Goal: Communication & Community: Answer question/provide support

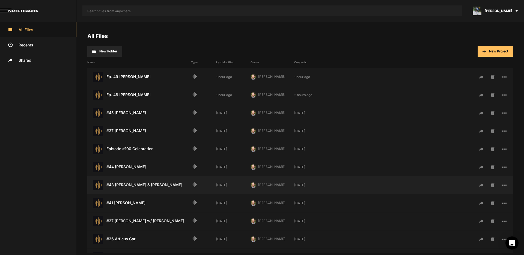
click at [141, 186] on div "#43 [PERSON_NAME] & [PERSON_NAME] Last Modified: [DATE]" at bounding box center [139, 185] width 104 height 10
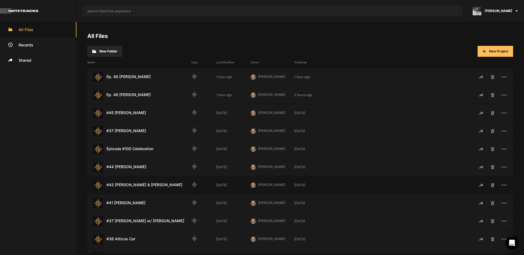
click at [141, 186] on div "#43 [PERSON_NAME] & [PERSON_NAME] Last Modified: [DATE]" at bounding box center [139, 185] width 104 height 10
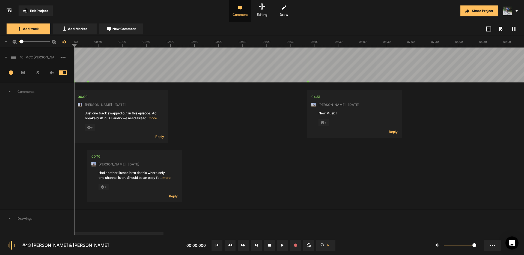
click at [7, 57] on icon at bounding box center [6, 57] width 2 height 1
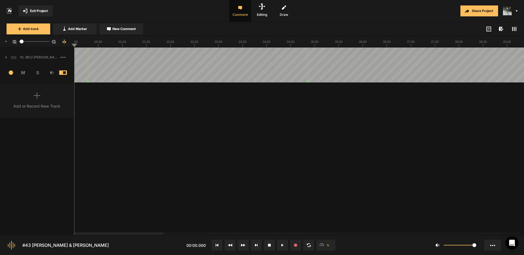
click at [6, 57] on icon at bounding box center [5, 57] width 1 height 2
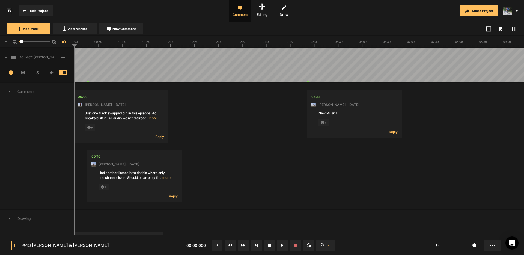
click at [6, 57] on icon at bounding box center [6, 57] width 2 height 1
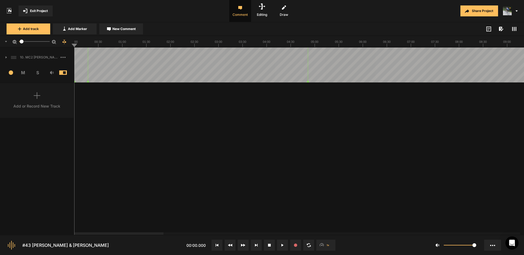
click at [6, 57] on icon at bounding box center [5, 57] width 1 height 2
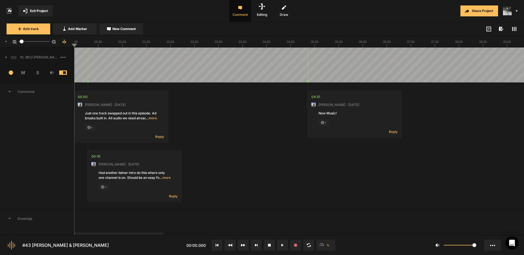
click at [515, 27] on icon at bounding box center [514, 29] width 4 height 4
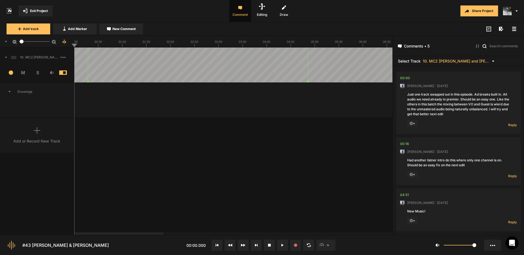
click at [514, 29] on rect at bounding box center [514, 28] width 4 height 1
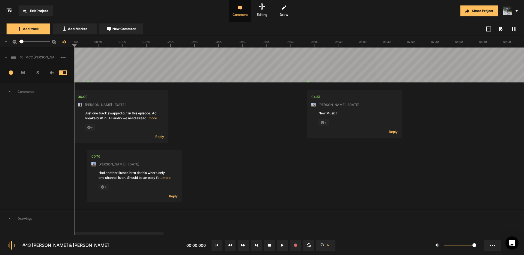
click at [514, 30] on rect at bounding box center [514, 29] width 1 height 4
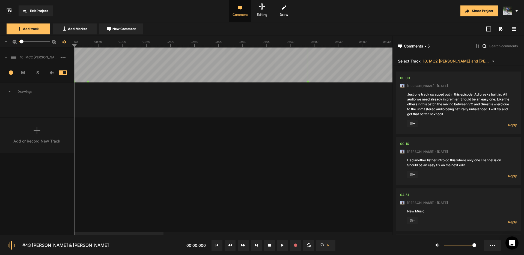
click at [514, 30] on icon at bounding box center [514, 29] width 4 height 4
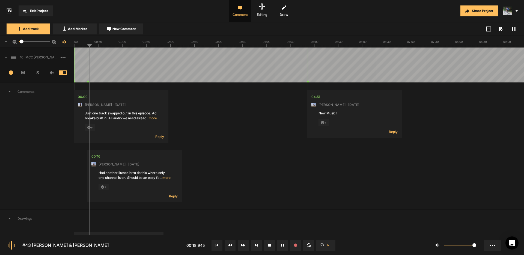
click at [151, 118] on span "… more" at bounding box center [151, 118] width 11 height 5
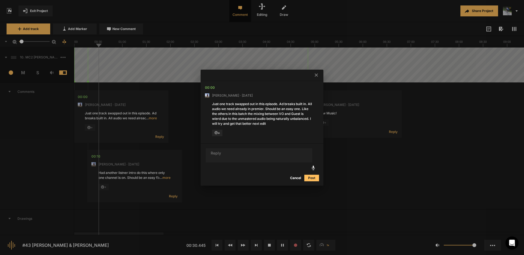
click at [315, 75] on icon at bounding box center [316, 74] width 3 height 3
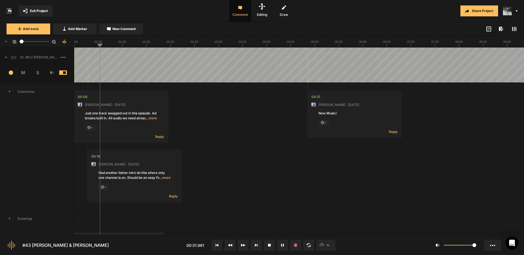
click at [165, 178] on span "… more" at bounding box center [164, 177] width 11 height 5
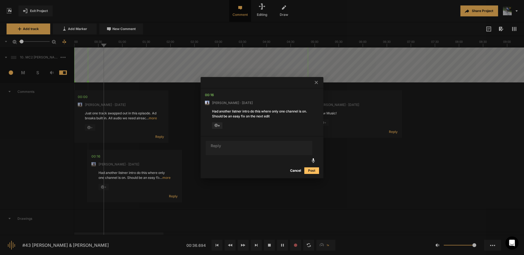
click at [298, 170] on button "Cancel" at bounding box center [295, 170] width 17 height 7
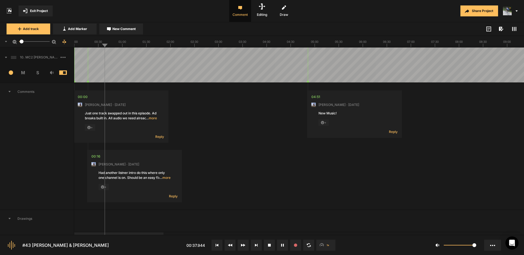
click at [103, 187] on icon at bounding box center [103, 187] width 4 height 4
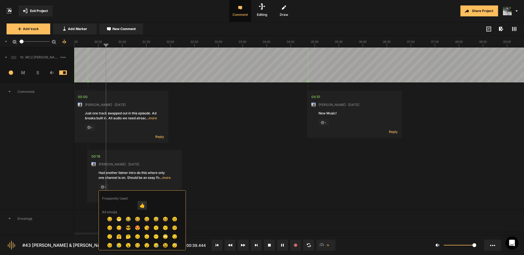
click at [141, 207] on span "👍" at bounding box center [142, 205] width 9 height 9
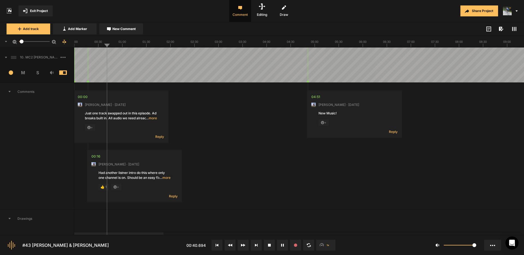
click at [90, 128] on icon at bounding box center [89, 128] width 4 height 4
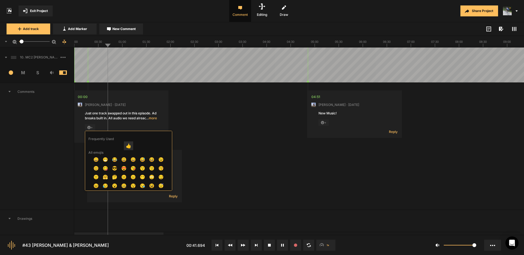
click at [127, 146] on span "👍" at bounding box center [128, 145] width 9 height 9
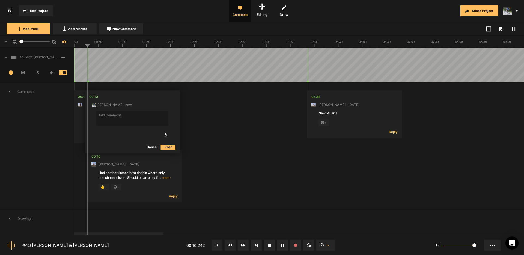
click at [150, 147] on button "Cancel" at bounding box center [151, 147] width 17 height 7
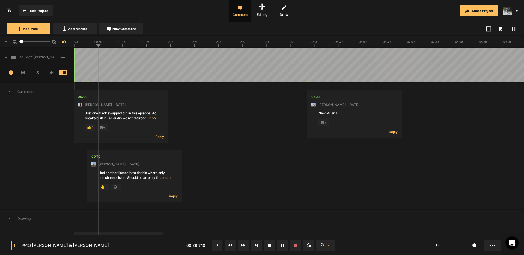
click at [165, 177] on span "… more" at bounding box center [164, 177] width 11 height 5
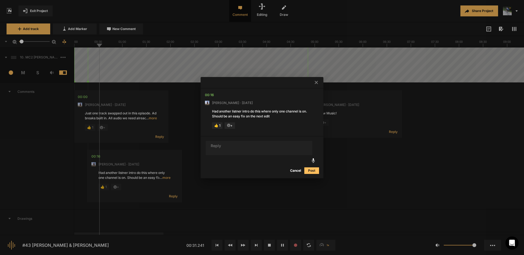
click at [276, 150] on textarea at bounding box center [259, 148] width 106 height 14
type textarea "Cool, thanks for noting this."
click at [310, 169] on button "Post" at bounding box center [311, 170] width 15 height 7
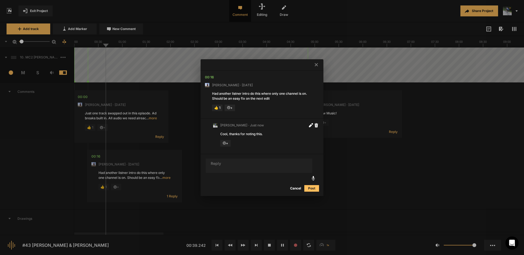
click at [316, 64] on icon at bounding box center [316, 64] width 3 height 3
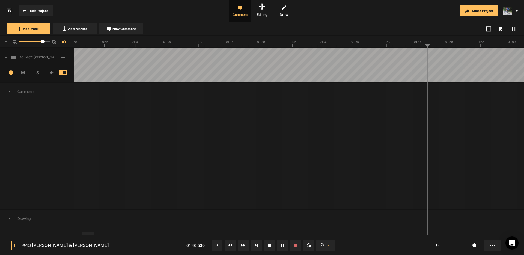
drag, startPoint x: 22, startPoint y: 42, endPoint x: 43, endPoint y: 44, distance: 20.5
click at [43, 44] on mat-slider "39.1" at bounding box center [34, 41] width 35 height 13
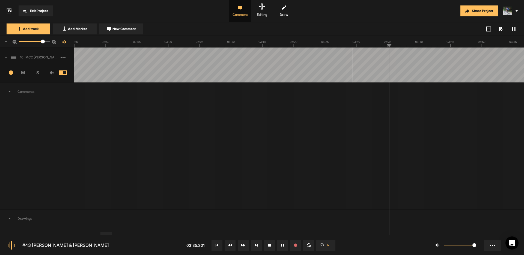
click at [116, 29] on span "New Comment" at bounding box center [123, 28] width 23 height 5
type textarea "Cut "um""
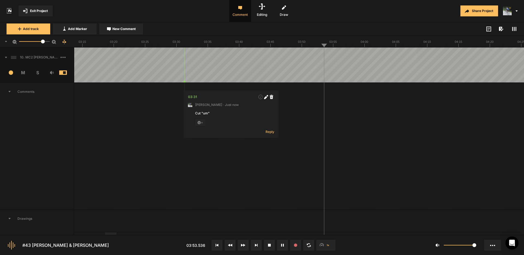
click at [129, 31] on span "New Comment" at bounding box center [123, 28] width 23 height 5
type textarea "Cut "you know""
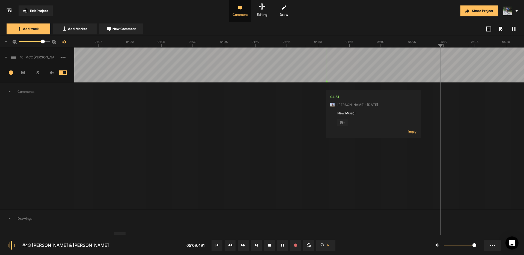
click at [124, 27] on span "New Comment" at bounding box center [123, 28] width 23 height 5
type textarea "Edit from "was" to "was" if possible."
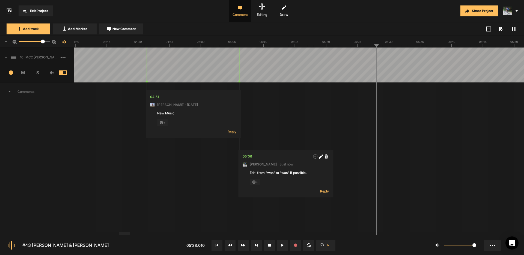
click at [126, 30] on span "New Comment" at bounding box center [123, 28] width 23 height 5
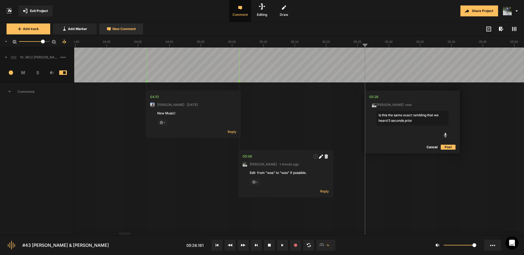
type textarea "Is this the same exact rambling that we heard 5 seconds prior?"
click at [446, 96] on icon at bounding box center [445, 97] width 3 height 3
type textarea "Is this the same exact rambling that we heard 5 seconds prior? Replace, if so."
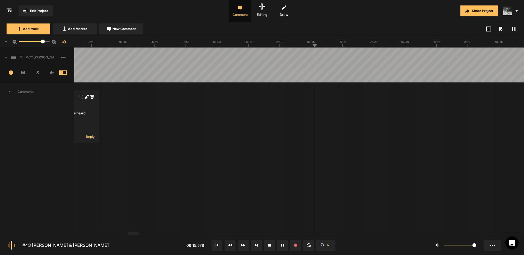
click at [131, 31] on span "New Comment" at bounding box center [123, 28] width 23 height 5
click at [334, 149] on button "Cancel" at bounding box center [332, 147] width 17 height 7
click at [171, 235] on div at bounding box center [171, 233] width 11 height 2
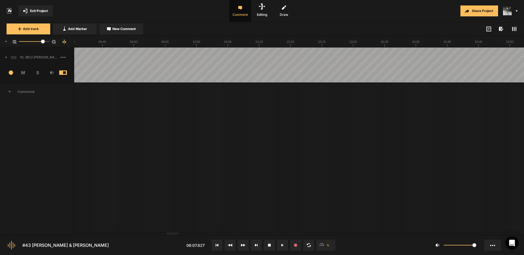
click at [188, 235] on div at bounding box center [185, 233] width 11 height 2
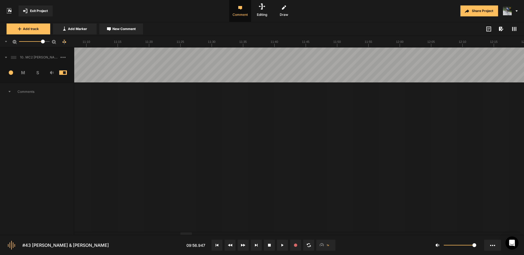
drag, startPoint x: 186, startPoint y: 235, endPoint x: 202, endPoint y: 235, distance: 16.1
click at [203, 235] on nt-controls "#43 [PERSON_NAME] & [PERSON_NAME] 11:40.910 1x 1" at bounding box center [262, 245] width 524 height 20
click at [208, 234] on div at bounding box center [206, 233] width 11 height 2
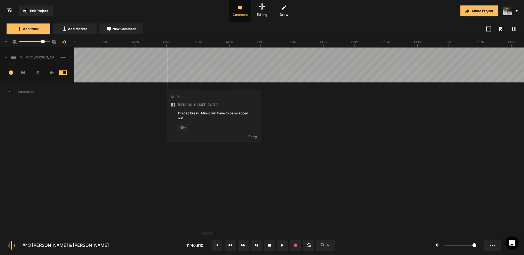
click at [246, 232] on div at bounding box center [244, 233] width 11 height 2
click at [297, 235] on div at bounding box center [294, 233] width 11 height 2
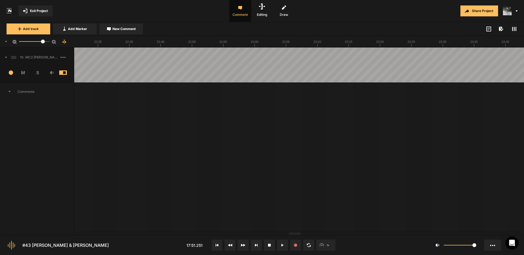
click at [279, 55] on div at bounding box center [397, 64] width 17580 height 35
click at [376, 55] on div at bounding box center [397, 64] width 17580 height 35
drag, startPoint x: 296, startPoint y: 235, endPoint x: 92, endPoint y: 220, distance: 204.7
click at [91, 220] on nt-project-view "Exit Project Comment Editing Draw Share Project Add track Add Marker New Commen…" at bounding box center [262, 127] width 524 height 255
click at [127, 232] on div at bounding box center [132, 233] width 11 height 2
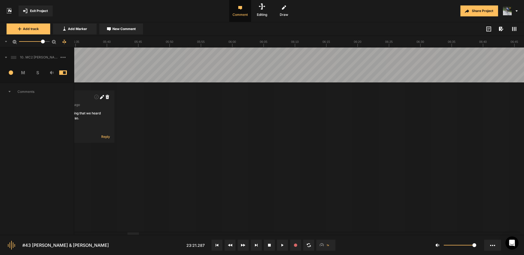
click at [130, 29] on span "New Comment" at bounding box center [123, 28] width 23 height 5
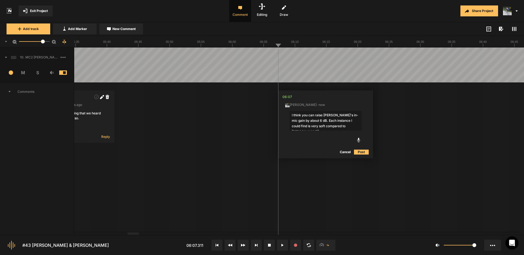
type textarea "I think you can raise [PERSON_NAME]'s in-mic gain by about 6 dB. Each instance …"
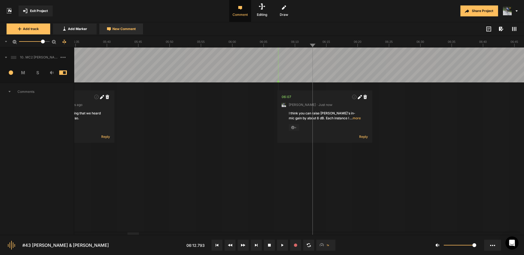
click at [134, 26] on span "New Comment" at bounding box center [123, 28] width 23 height 5
type textarea "Cut one of these "that"s please."
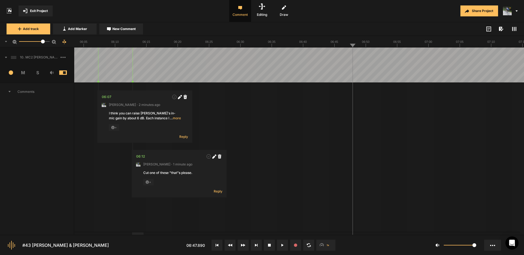
click at [126, 28] on span "New Comment" at bounding box center [123, 28] width 23 height 5
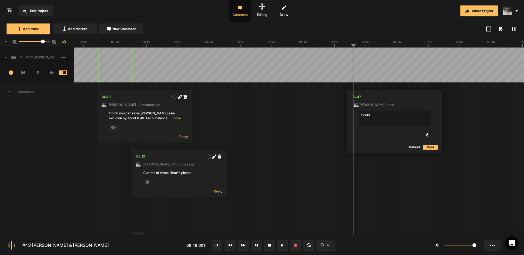
click at [374, 114] on textarea "Could" at bounding box center [394, 118] width 72 height 15
click at [373, 115] on textarea "Could ":you know, we had" be cut" at bounding box center [394, 118] width 72 height 15
click at [419, 114] on textarea "Could "you know, we had" be cut" at bounding box center [394, 118] width 72 height 15
click at [417, 114] on textarea "Could "you know, we had" be cut wouthout sounding forced?" at bounding box center [394, 118] width 72 height 15
type textarea "Could "you know, we had" be cut without sounding forced?"
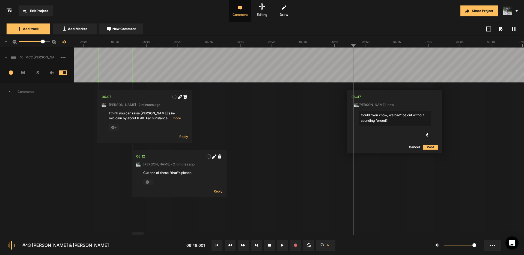
click at [431, 147] on button "Post" at bounding box center [430, 147] width 15 height 7
click at [429, 98] on icon at bounding box center [429, 97] width 4 height 4
type textarea "Could "you know, we had" be cut without sounding forced? Perhaps by cutting fro…"
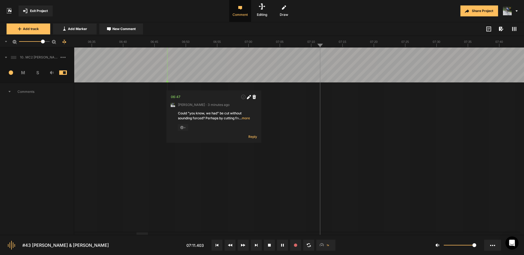
click at [37, 11] on span "Exit Project" at bounding box center [39, 10] width 18 height 5
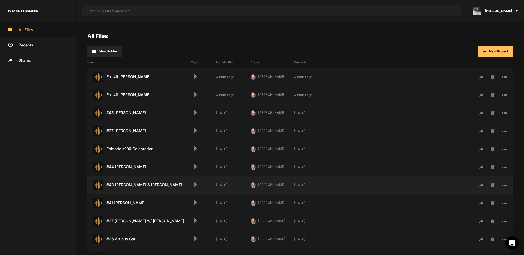
click at [131, 184] on div "#43 [PERSON_NAME] & [PERSON_NAME] Last Modified: [DATE]" at bounding box center [139, 185] width 104 height 10
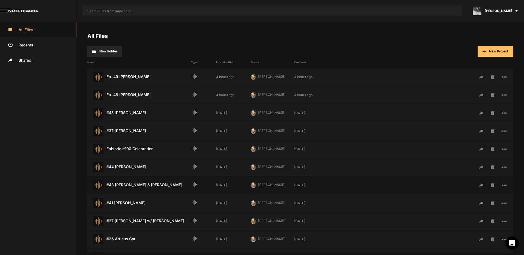
click at [131, 184] on div "#43 [PERSON_NAME] & [PERSON_NAME] Last Modified: [DATE]" at bounding box center [139, 185] width 104 height 10
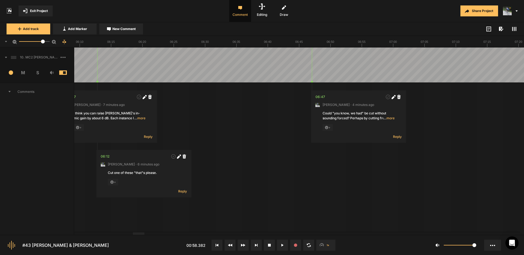
click at [140, 235] on div at bounding box center [138, 233] width 11 height 2
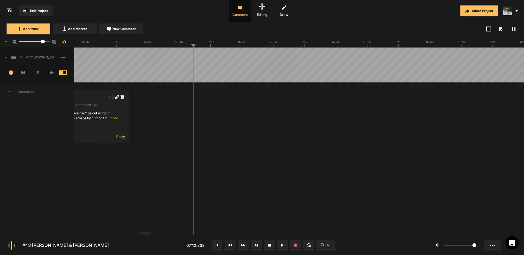
click at [144, 234] on div at bounding box center [145, 233] width 11 height 2
click at [128, 30] on span "New Comment" at bounding box center [123, 28] width 23 height 5
type textarea "I like this gap. Music only. Sweetness."
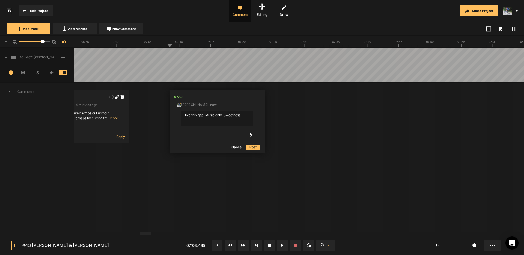
click at [252, 146] on button "Post" at bounding box center [253, 147] width 15 height 7
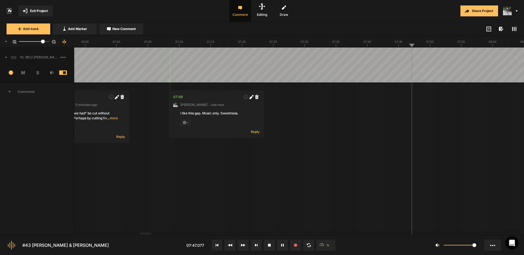
click at [122, 30] on span "New Comment" at bounding box center [123, 28] width 23 height 5
type textarea "Same here."
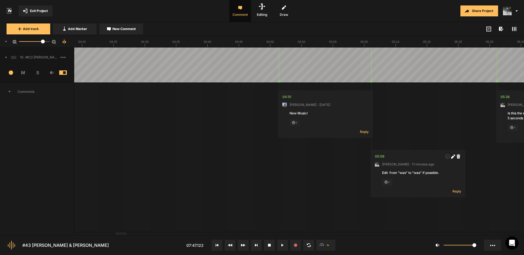
click at [117, 235] on div at bounding box center [120, 233] width 11 height 2
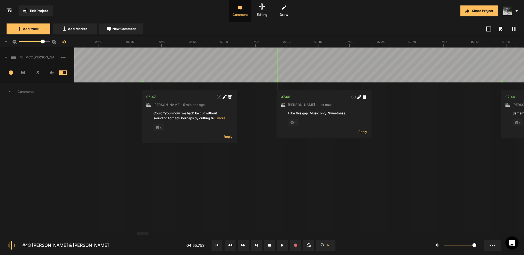
click at [141, 235] on div at bounding box center [142, 233] width 11 height 2
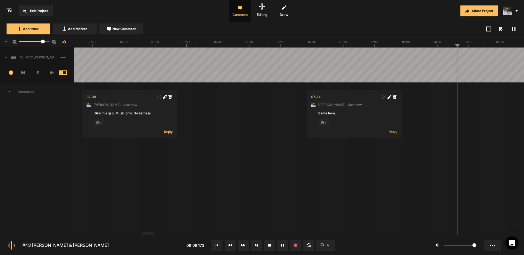
click at [128, 30] on span "New Comment" at bounding box center [123, 28] width 23 height 5
type textarea "Bad music edit"
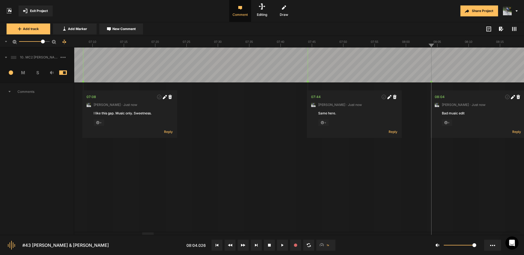
click at [512, 97] on icon at bounding box center [512, 97] width 3 height 3
drag, startPoint x: 467, startPoint y: 115, endPoint x: 408, endPoint y: 112, distance: 59.3
drag, startPoint x: 467, startPoint y: 115, endPoint x: 434, endPoint y: 113, distance: 32.5
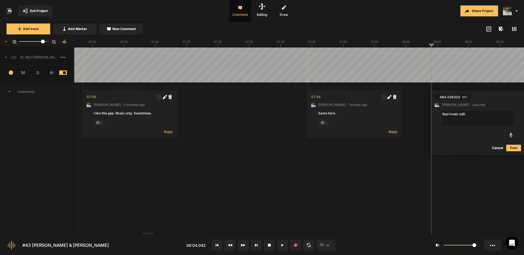
click at [434, 113] on nt-comment "484.026303 sec [PERSON_NAME] · Just now Bad music edit Cancel Post" at bounding box center [477, 122] width 95 height 65
type textarea "B"
type textarea "F"
type textarea "This edit in the music should be fixed."
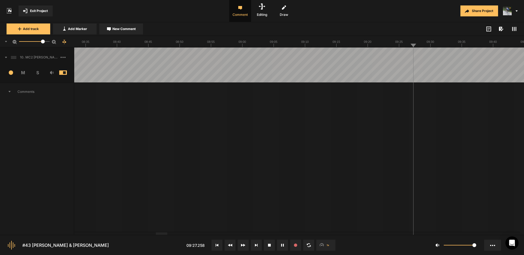
click at [124, 27] on span "New Comment" at bounding box center [123, 28] width 23 height 5
type textarea "C"
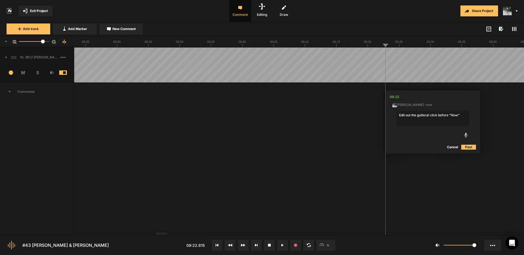
type textarea "Edit out the gutteral click before "Now""
click at [468, 148] on button "Post" at bounding box center [468, 147] width 15 height 7
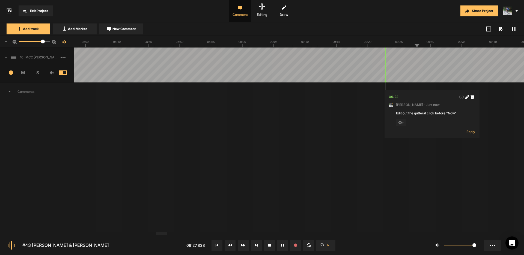
click at [128, 31] on span "New Comment" at bounding box center [123, 28] width 23 height 5
type textarea "Seems like an edit here. Can you fix?"
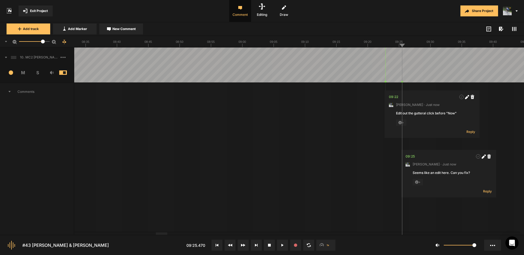
click at [483, 155] on icon at bounding box center [484, 156] width 4 height 4
click at [459, 174] on textarea "Seems like an edit here. Can you fix?" at bounding box center [449, 177] width 72 height 15
type textarea "Seems like an edit here. Can this be fixed?"
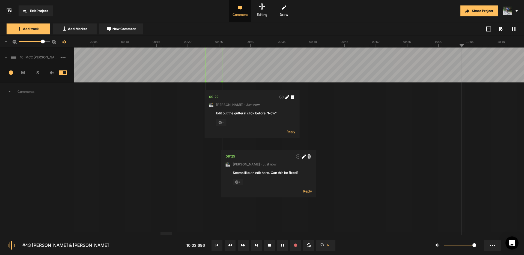
click at [118, 28] on span "New Comment" at bounding box center [123, 28] width 23 height 5
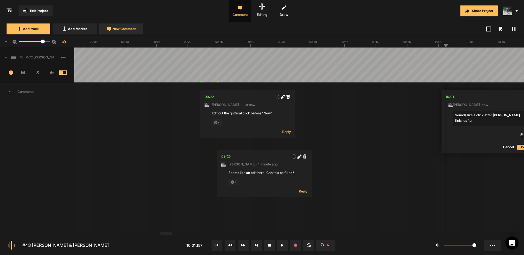
scroll to position [0, 6]
type textarea "Sounds like a click after [PERSON_NAME] finishes "program" Eliminate, if possib…"
click at [442, 82] on nt-marker at bounding box center [442, 64] width 0 height 35
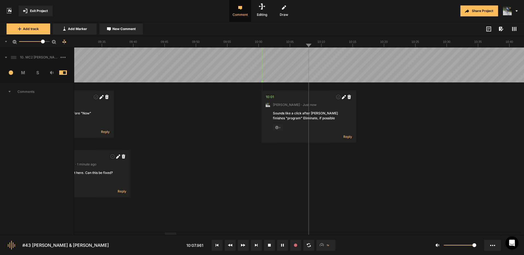
click at [41, 11] on span "Exit Project" at bounding box center [39, 10] width 18 height 5
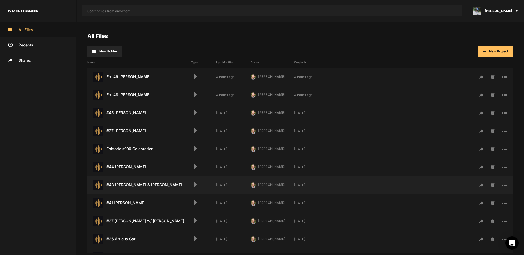
click at [141, 184] on div "#43 [PERSON_NAME] & [PERSON_NAME] Last Modified: [DATE]" at bounding box center [139, 185] width 104 height 10
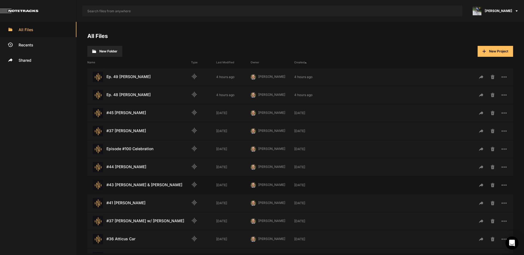
click at [141, 184] on div "#43 [PERSON_NAME] & [PERSON_NAME] Last Modified: [DATE]" at bounding box center [139, 185] width 104 height 10
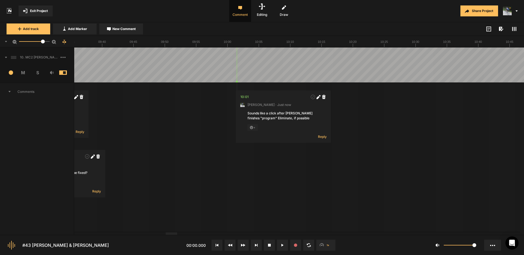
click at [173, 235] on div at bounding box center [171, 233] width 11 height 2
drag, startPoint x: 237, startPoint y: 82, endPoint x: 233, endPoint y: 82, distance: 4.1
click at [234, 81] on nt-marker at bounding box center [234, 64] width 0 height 35
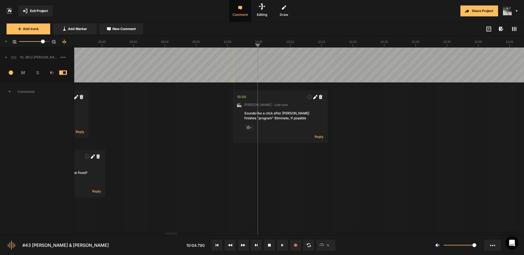
click at [128, 28] on span "New Comment" at bounding box center [123, 28] width 23 height 5
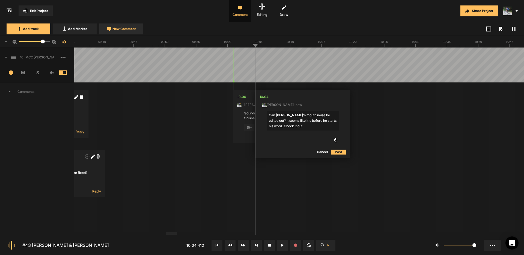
type textarea "Can [PERSON_NAME]'s mouth noise be edited out? It seems like it's before he sta…"
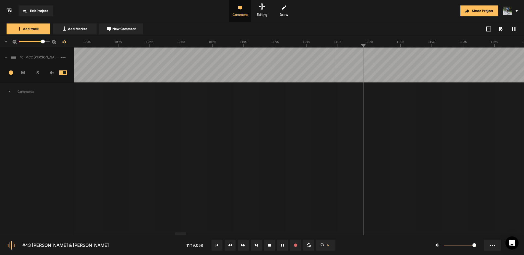
click at [121, 30] on span "New Comment" at bounding box center [123, 28] width 23 height 5
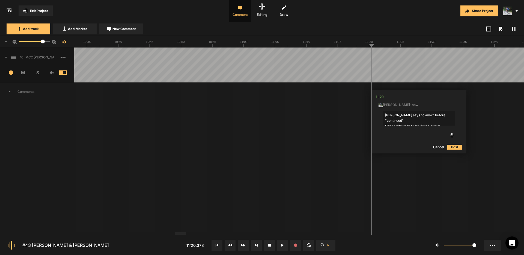
type textarea "[PERSON_NAME] says "c aww" before "continued" Edit "continued" to the first c s…"
drag, startPoint x: 457, startPoint y: 146, endPoint x: 454, endPoint y: 145, distance: 3.7
click at [457, 146] on button "Post" at bounding box center [454, 147] width 15 height 7
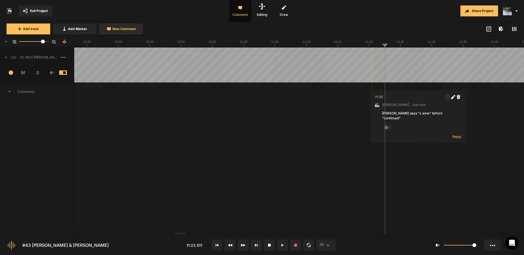
drag, startPoint x: 133, startPoint y: 27, endPoint x: 136, endPoint y: 28, distance: 3.3
click at [133, 27] on span "New Comment" at bounding box center [123, 28] width 23 height 5
type textarea "Cut "the""
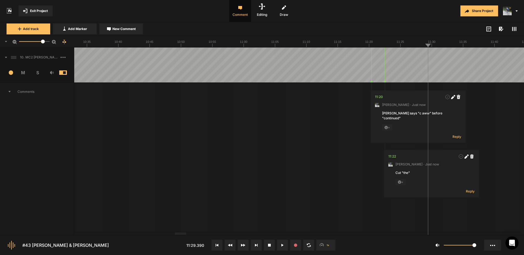
click at [454, 98] on icon at bounding box center [453, 97] width 4 height 4
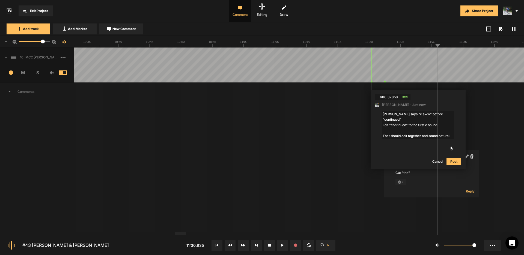
type textarea "[PERSON_NAME] says "c aww" before "continued" Edit "continued" to the first c s…"
click at [455, 161] on button "Post" at bounding box center [453, 161] width 15 height 7
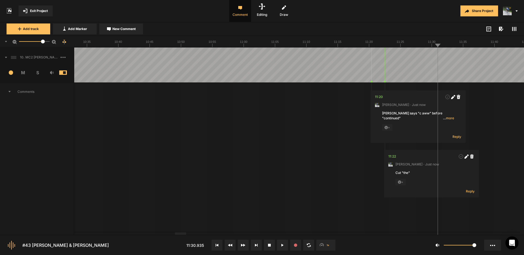
click at [448, 118] on span "… more" at bounding box center [448, 118] width 11 height 5
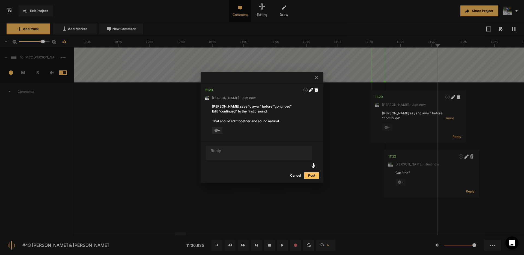
drag, startPoint x: 310, startPoint y: 90, endPoint x: 294, endPoint y: 95, distance: 17.4
click at [310, 90] on icon at bounding box center [310, 90] width 3 height 3
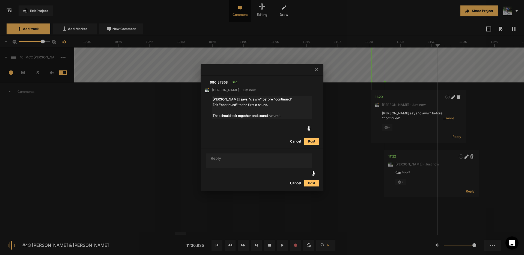
drag, startPoint x: 233, startPoint y: 115, endPoint x: 193, endPoint y: 116, distance: 39.3
click at [193, 116] on div "680.37858 sec [PERSON_NAME] · Just now [PERSON_NAME] says "c aww" before "conti…" at bounding box center [262, 127] width 524 height 255
drag, startPoint x: 294, startPoint y: 116, endPoint x: 287, endPoint y: 118, distance: 7.7
click at [282, 116] on textarea "[PERSON_NAME] says "c aww" before "continued" Edit "continued" to the first c s…" at bounding box center [262, 107] width 100 height 23
type textarea "[PERSON_NAME] says "c aww" before "continued" Edit "continued" to the first c s…"
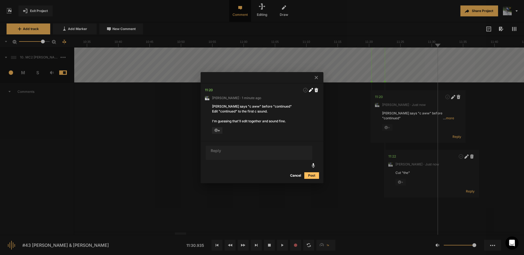
click at [310, 91] on icon at bounding box center [310, 90] width 3 height 3
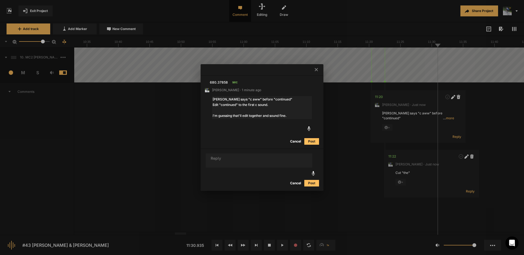
drag, startPoint x: 282, startPoint y: 115, endPoint x: 316, endPoint y: 118, distance: 35.0
click at [316, 118] on nt-comment "680.37858 sec [PERSON_NAME] · 1 minute ago [PERSON_NAME] says "c aww" before "c…" at bounding box center [262, 112] width 123 height 73
type textarea "[PERSON_NAME] says "c aww" before "continued" Edit "continued" to the first c s…"
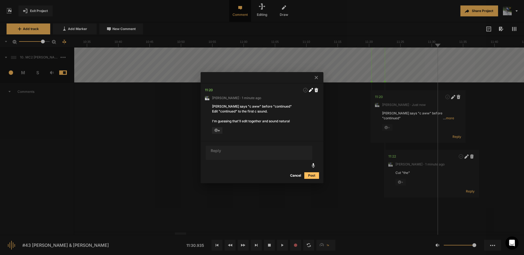
click at [437, 58] on div at bounding box center [262, 127] width 524 height 255
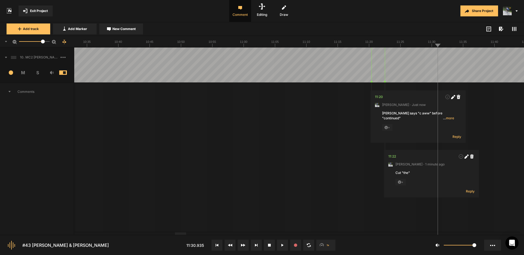
click at [448, 118] on span "… more" at bounding box center [448, 118] width 11 height 5
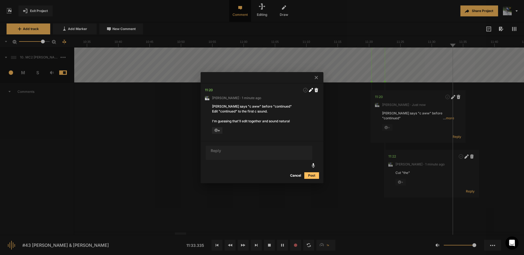
click at [315, 77] on icon at bounding box center [316, 77] width 3 height 3
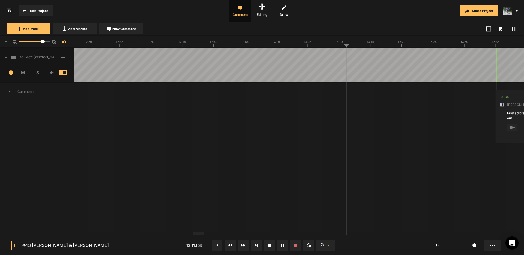
click at [109, 28] on icon at bounding box center [109, 29] width 4 height 4
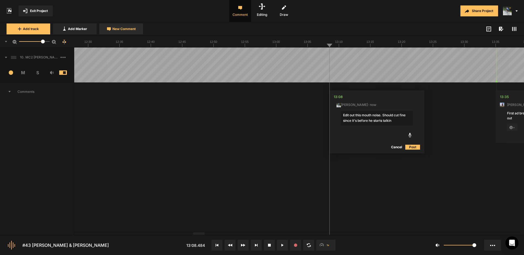
type textarea "Edit out this mouth noise. Should cut fine since it's before he starts talking"
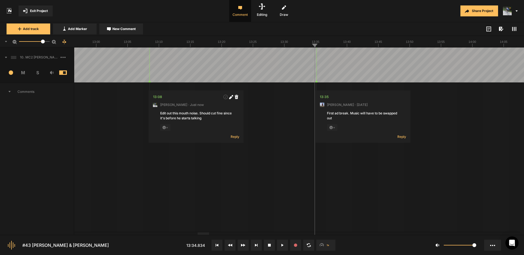
click at [333, 127] on span "+" at bounding box center [332, 127] width 10 height 7
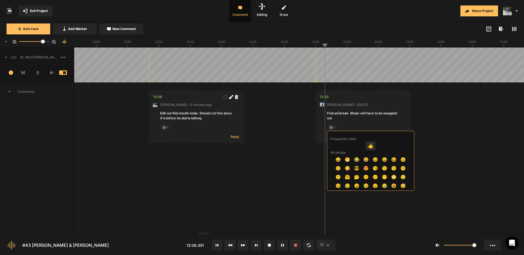
click at [369, 146] on span "👍" at bounding box center [370, 145] width 9 height 9
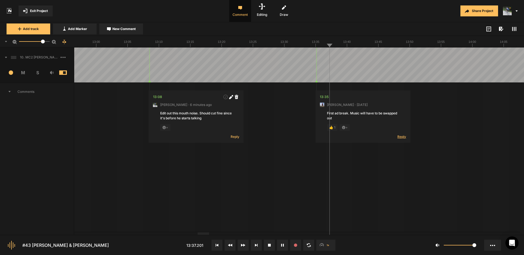
click at [400, 137] on span "Reply" at bounding box center [401, 136] width 9 height 5
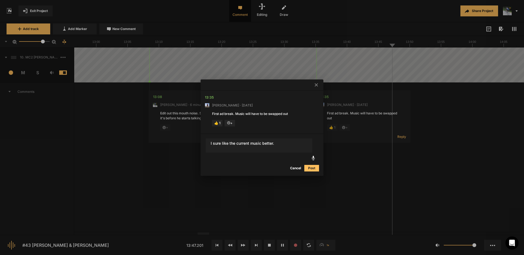
type textarea "I sure like the current music better."
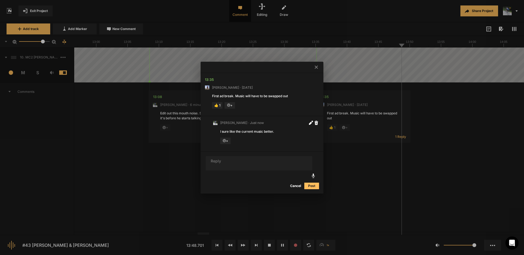
click at [314, 67] on span at bounding box center [315, 66] width 5 height 5
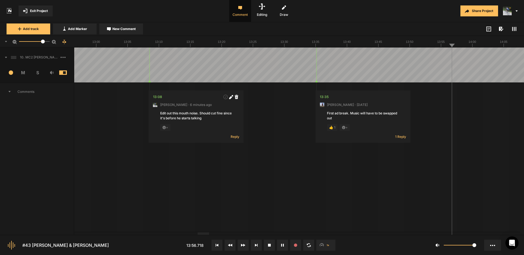
click at [127, 29] on span "New Comment" at bounding box center [123, 28] width 23 height 5
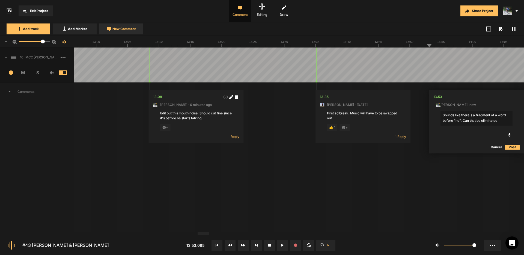
type textarea "Sounds like there's a fragment of a word before "he". Can that be eliminated?"
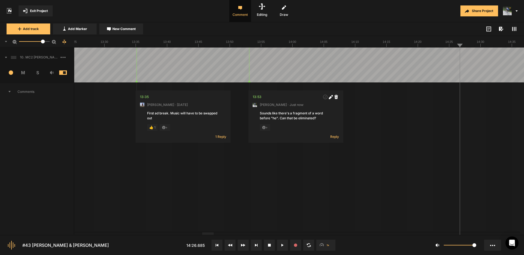
click at [135, 26] on button "New Comment" at bounding box center [121, 28] width 44 height 11
type textarea "Cut this phrase: it was just um"
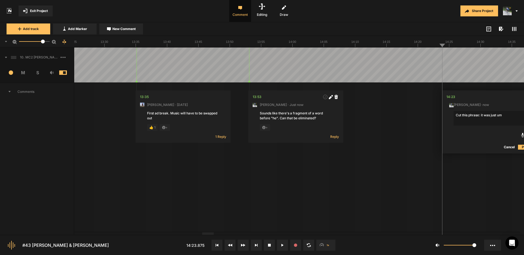
click at [519, 147] on button "Post" at bounding box center [525, 147] width 15 height 7
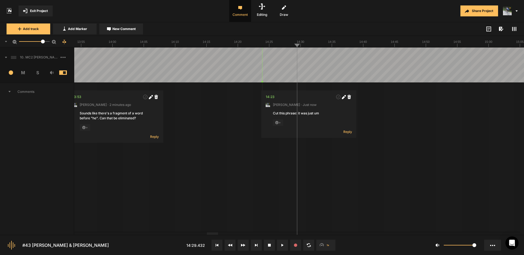
click at [125, 28] on span "New Comment" at bounding box center [123, 28] width 23 height 5
click at [354, 115] on textarea "Cut [PERSON_NAME] breath AND the clicky mouth noise be" at bounding box center [343, 118] width 72 height 15
click at [335, 120] on textarea "Cut [PERSON_NAME] breath AND the [PERSON_NAME]'s clicky mouth noise be" at bounding box center [343, 118] width 72 height 15
type textarea "Cut [PERSON_NAME] breath AND the [PERSON_NAME]'s clicky mouth noise before he s…"
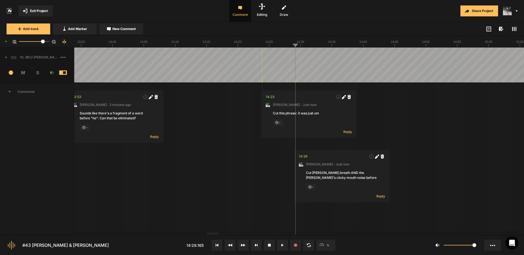
click at [133, 31] on span "New Comment" at bounding box center [123, 28] width 23 height 5
type textarea "This emotion is great."
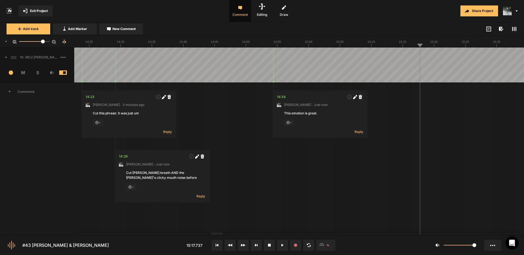
click at [355, 97] on icon at bounding box center [354, 97] width 3 height 3
click at [310, 115] on textarea "This emotion is great." at bounding box center [320, 118] width 72 height 15
type textarea "This emotion is really engaging stuff."
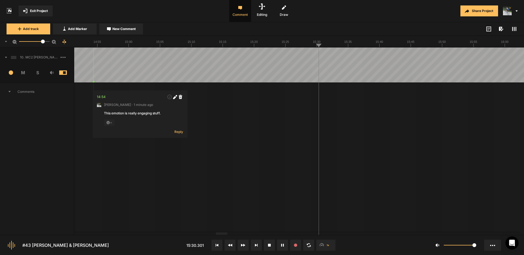
click at [132, 32] on button "New Comment" at bounding box center [121, 28] width 44 height 11
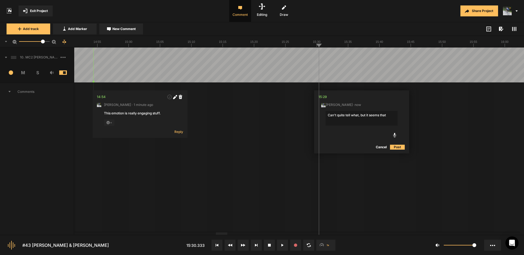
click at [388, 115] on textarea "Can't quite tell what, but it seems that" at bounding box center [361, 118] width 72 height 15
type textarea "Can't quite tell what, but it seems that "the" is cut off or something like tha…"
click at [372, 119] on div "Can't quite tell what, but it seems that "the" is cut off or something like tha…" at bounding box center [361, 116] width 72 height 10
